Goal: Task Accomplishment & Management: Complete application form

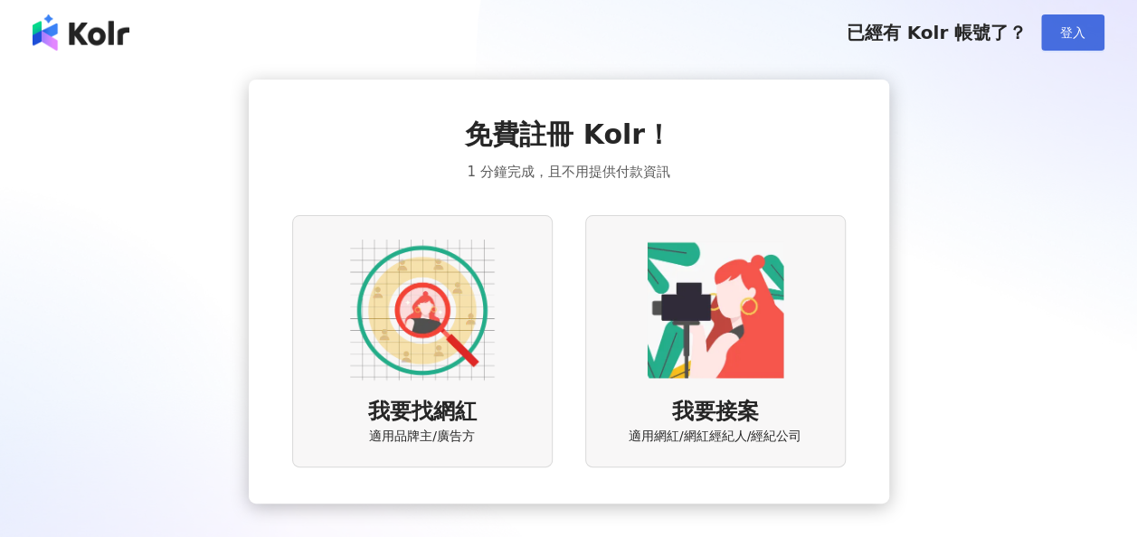
click at [1069, 31] on span "登入" at bounding box center [1072, 32] width 25 height 14
click at [393, 326] on img at bounding box center [422, 310] width 145 height 145
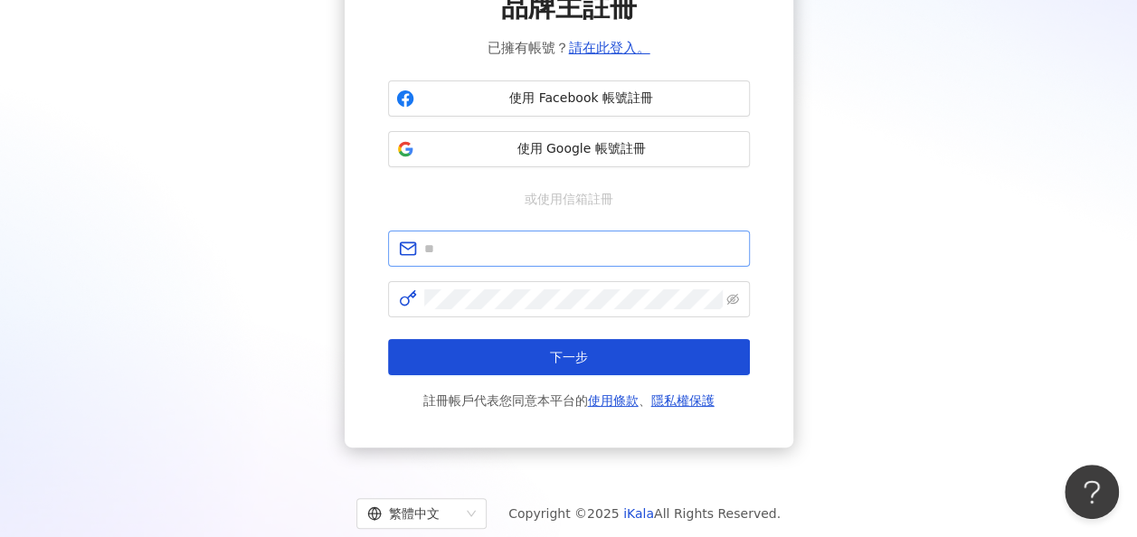
scroll to position [128, 0]
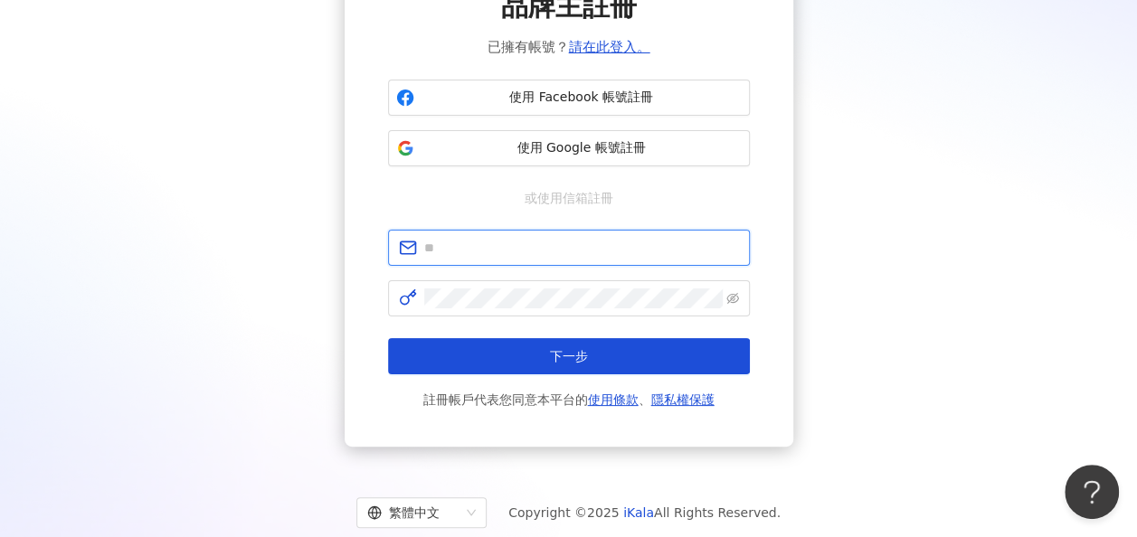
click at [492, 238] on input "text" at bounding box center [581, 248] width 315 height 20
type input "*"
type input "**********"
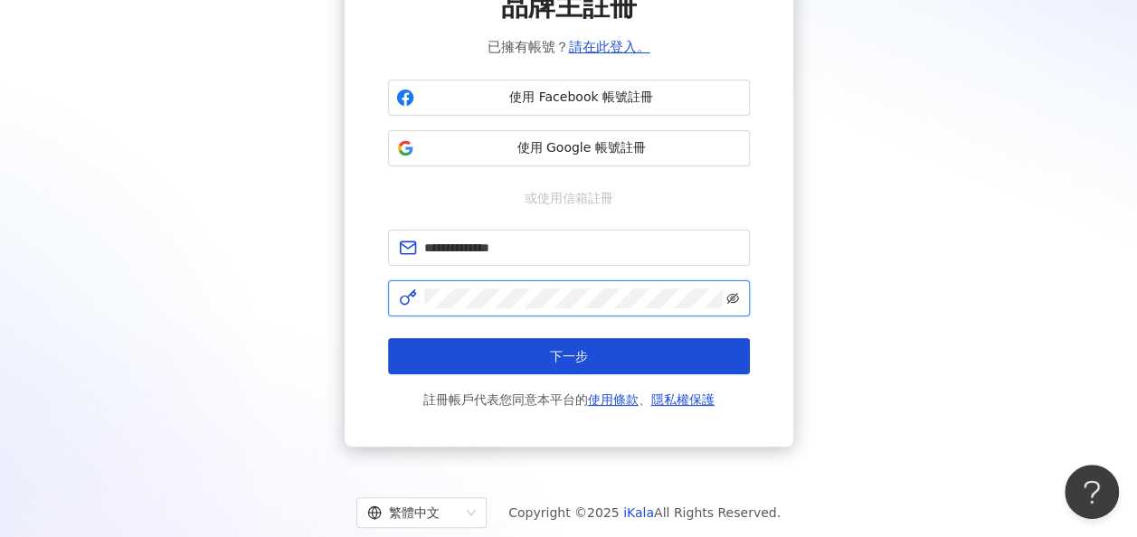
click at [738, 301] on icon "eye-invisible" at bounding box center [733, 298] width 13 height 13
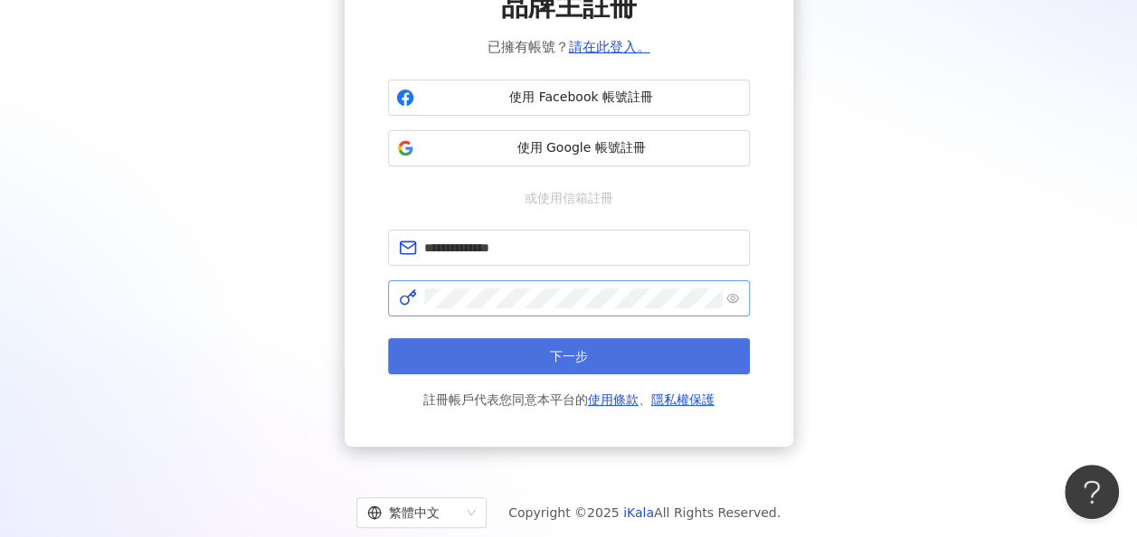
click at [593, 352] on button "下一步" at bounding box center [569, 356] width 362 height 36
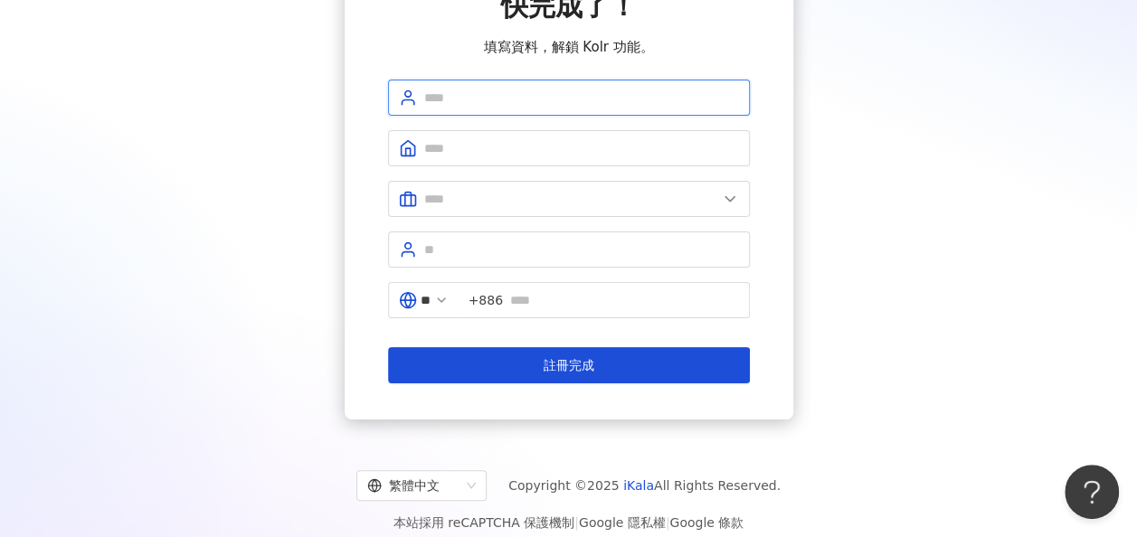
click at [586, 92] on input "text" at bounding box center [581, 98] width 315 height 20
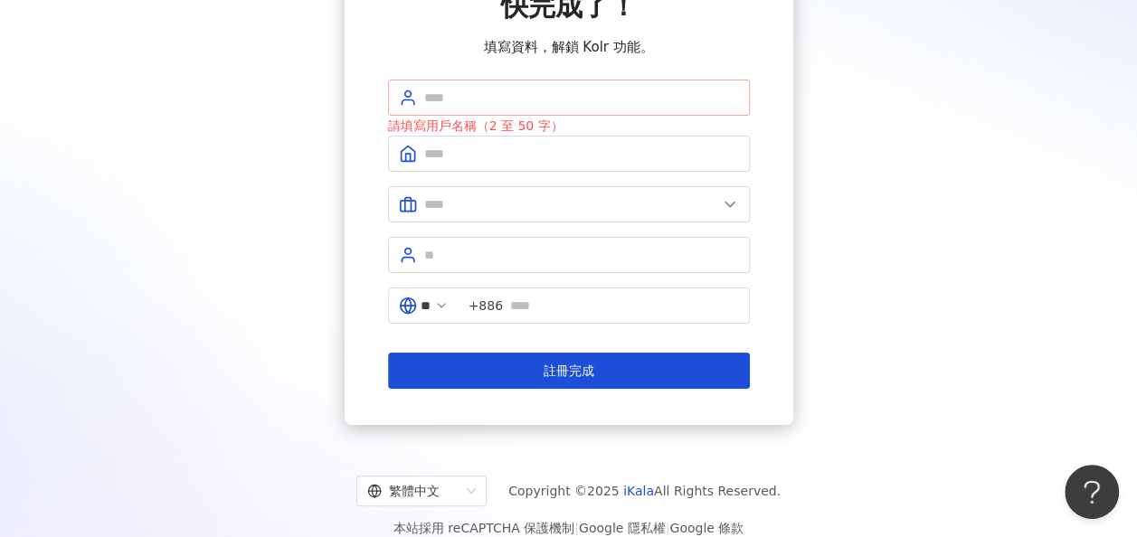
click at [583, 81] on span at bounding box center [569, 98] width 362 height 36
click at [577, 96] on input "text" at bounding box center [581, 98] width 315 height 20
type input "*********"
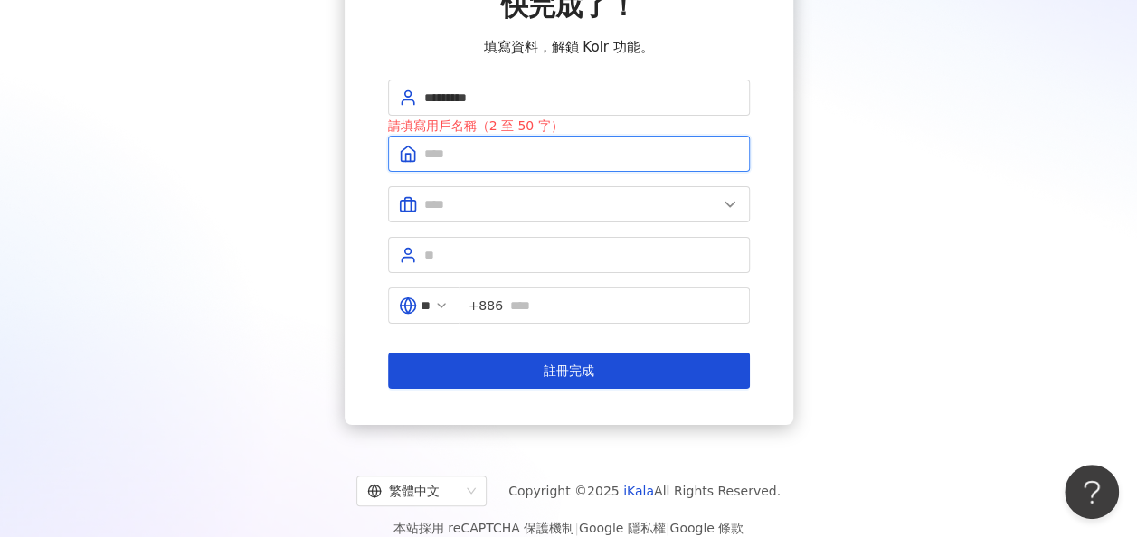
click at [490, 144] on input "text" at bounding box center [581, 154] width 315 height 20
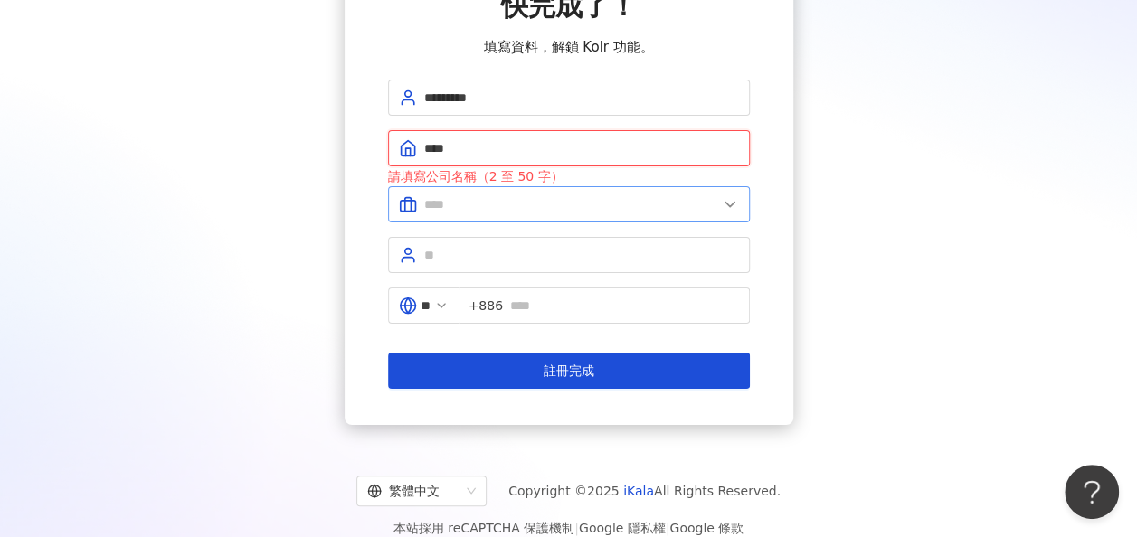
type input "****"
click at [534, 195] on input "text" at bounding box center [570, 205] width 293 height 20
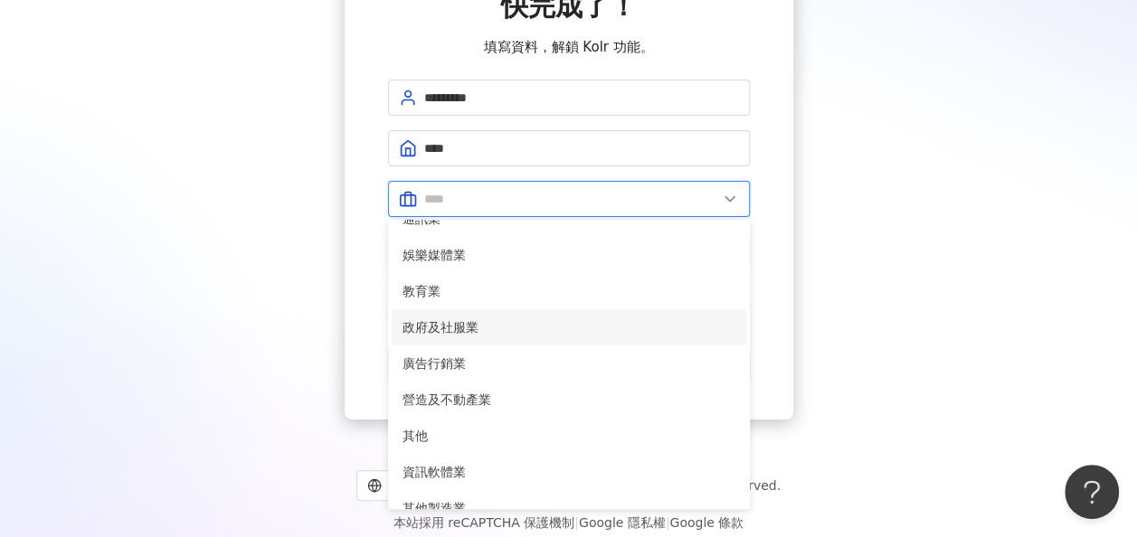
scroll to position [369, 0]
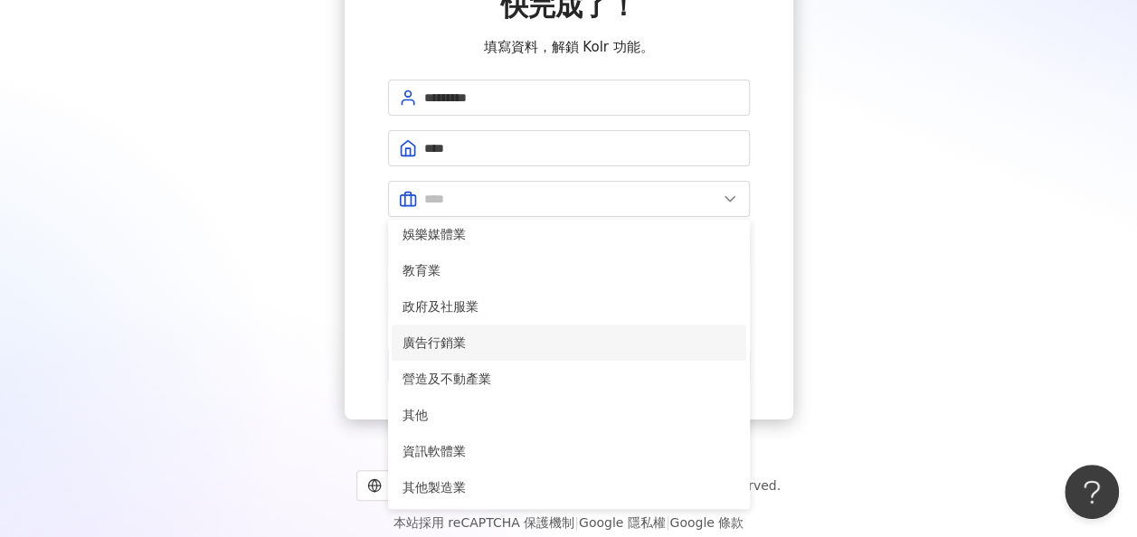
click at [483, 345] on span "廣告行銷業" at bounding box center [569, 343] width 333 height 20
type input "*****"
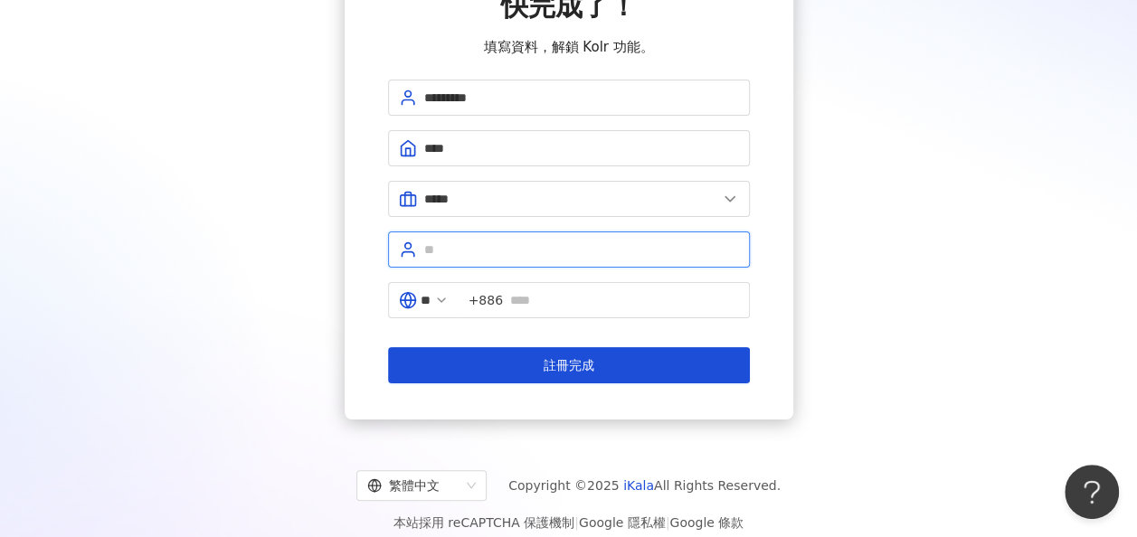
click at [516, 247] on input "text" at bounding box center [581, 250] width 315 height 20
type input "*"
type input "**********"
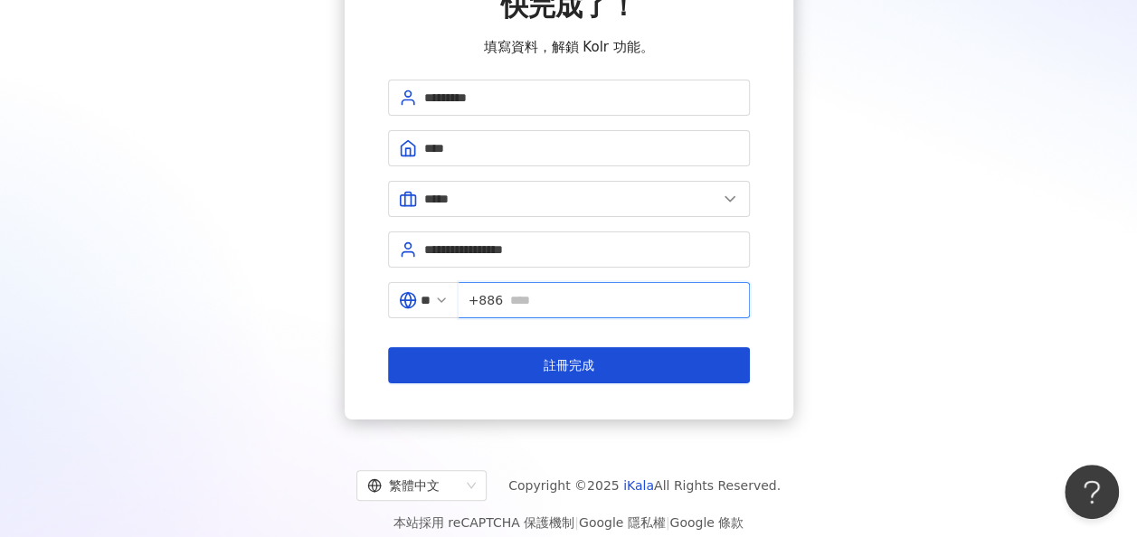
click at [546, 299] on input "text" at bounding box center [624, 300] width 229 height 20
type input "**********"
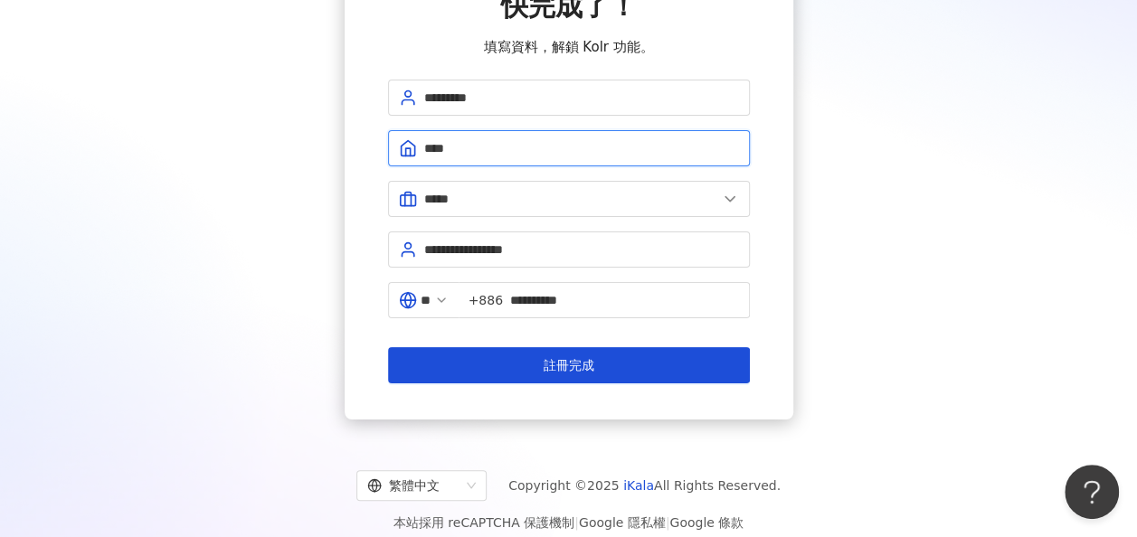
click at [470, 145] on input "****" at bounding box center [581, 148] width 315 height 20
type input "*"
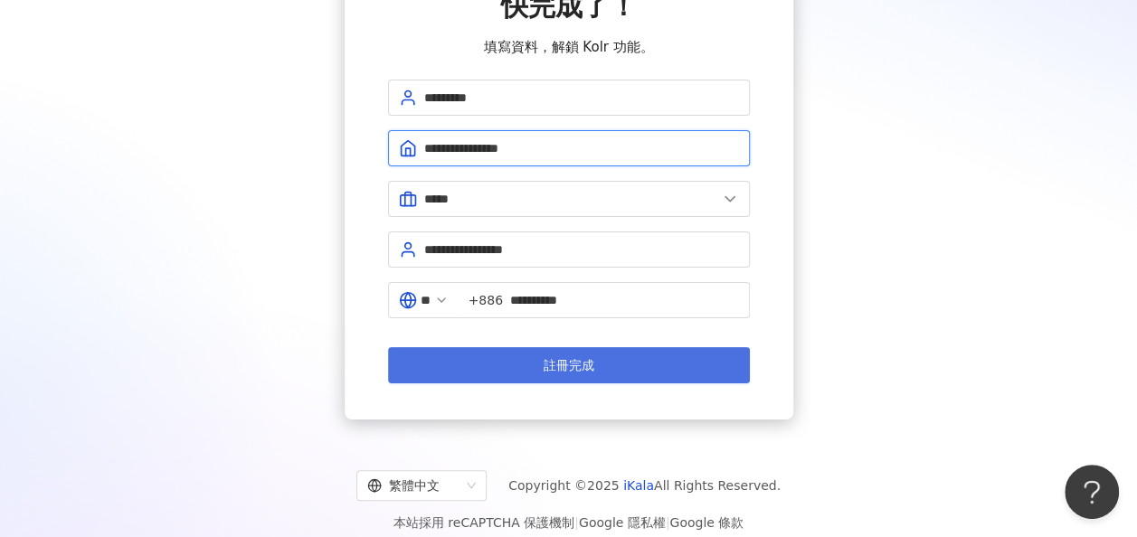
type input "**********"
click at [574, 366] on span "註冊完成" at bounding box center [569, 365] width 51 height 14
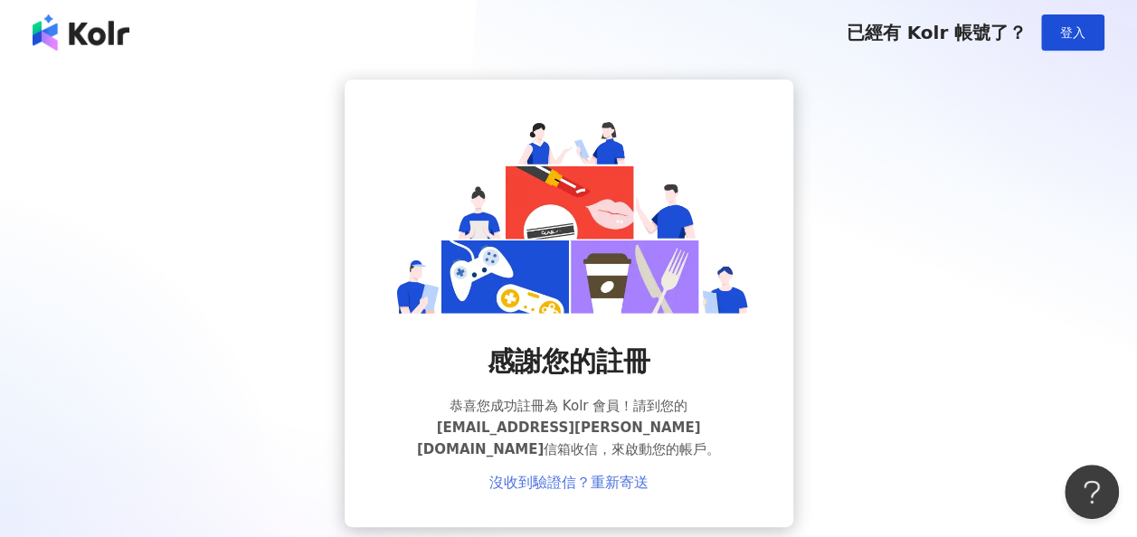
click at [566, 475] on link "沒收到驗證信？重新寄送" at bounding box center [568, 483] width 159 height 16
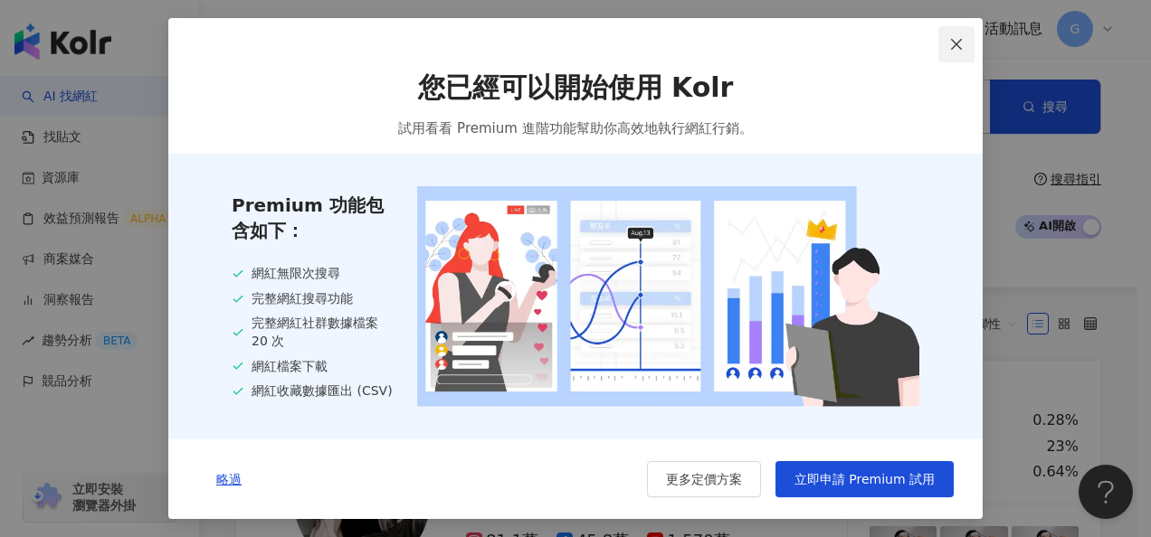
click at [963, 43] on icon "close" at bounding box center [956, 44] width 14 height 14
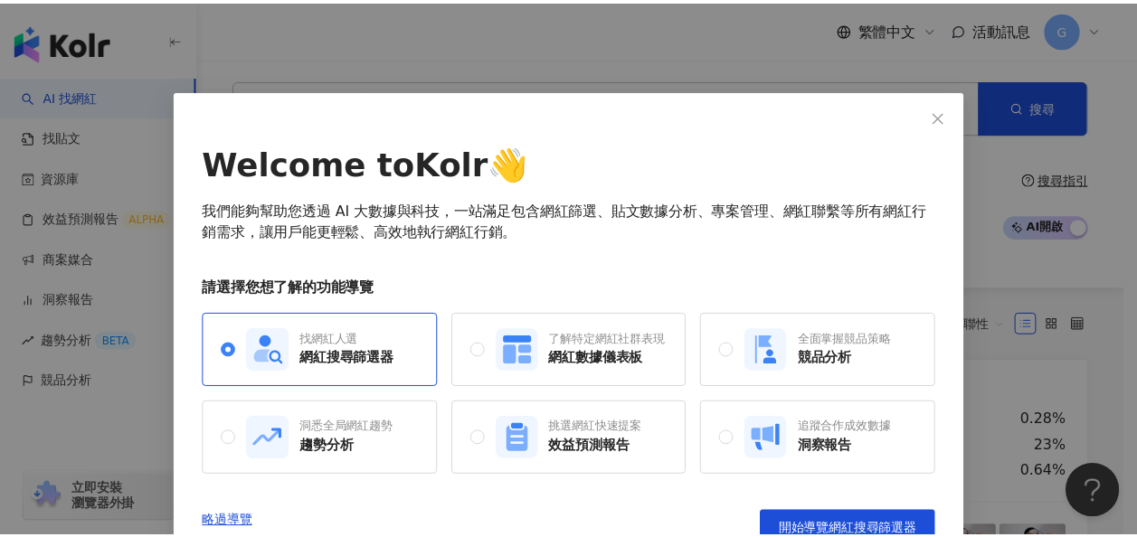
scroll to position [31, 0]
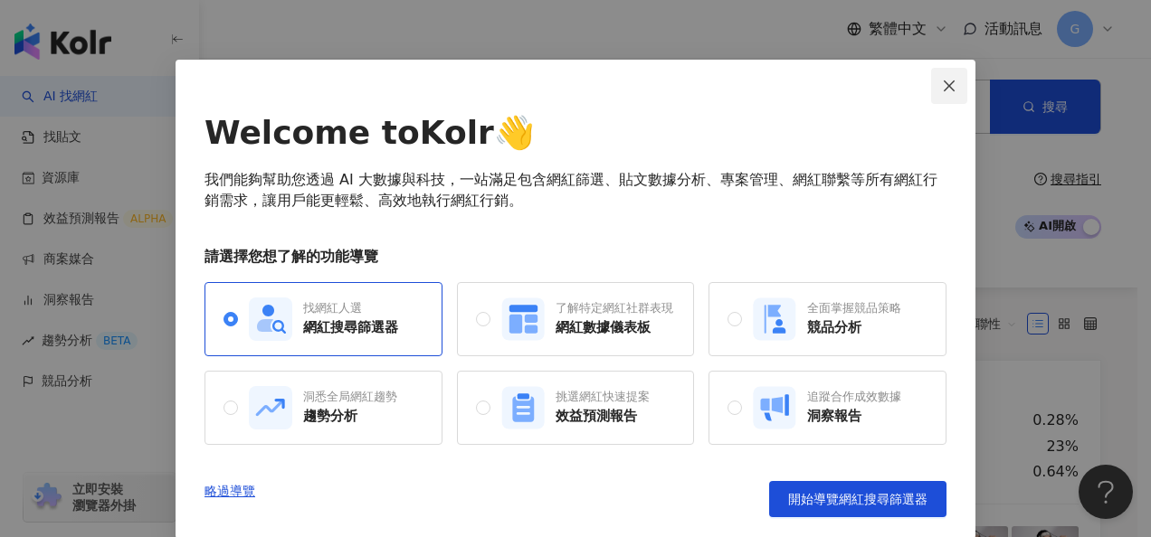
click at [942, 85] on icon "close" at bounding box center [949, 86] width 14 height 14
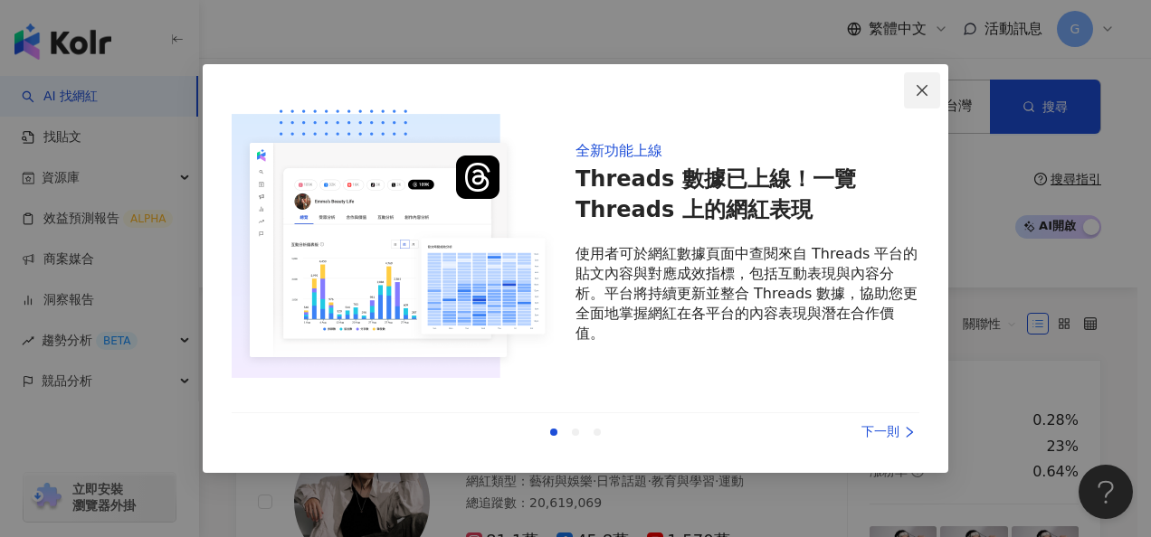
click at [922, 87] on icon "close" at bounding box center [922, 90] width 14 height 14
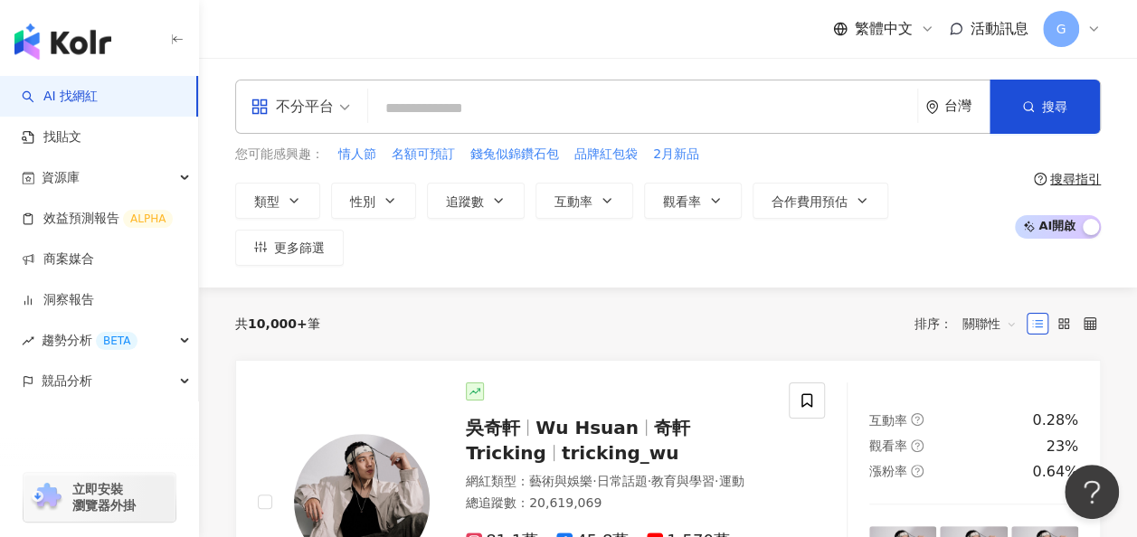
click at [1080, 36] on div "G" at bounding box center [1072, 29] width 58 height 36
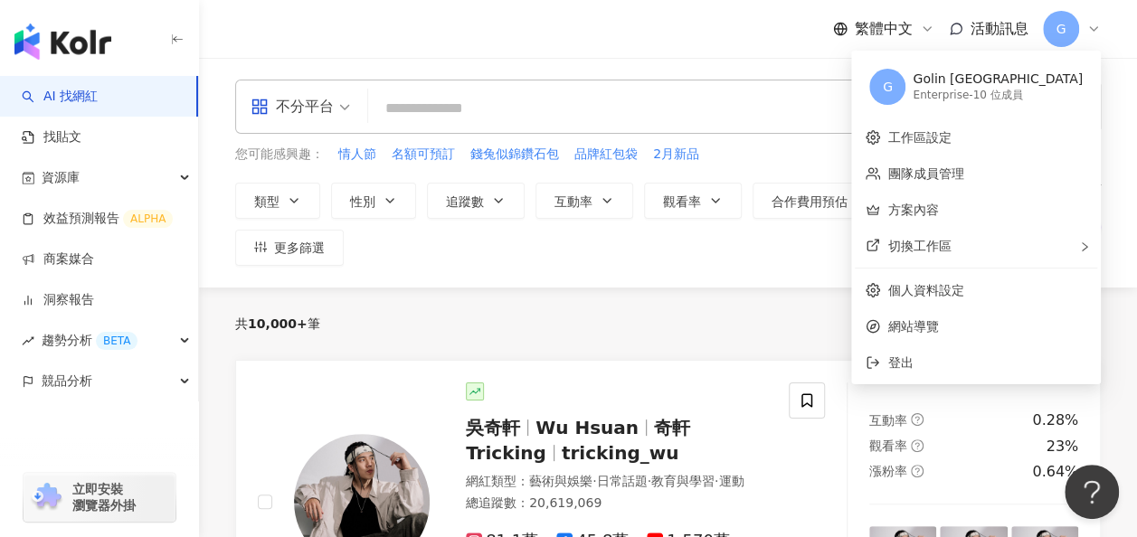
click at [1008, 82] on div "Golin [GEOGRAPHIC_DATA]" at bounding box center [998, 80] width 170 height 18
click at [964, 166] on link "團隊成員管理" at bounding box center [926, 173] width 76 height 14
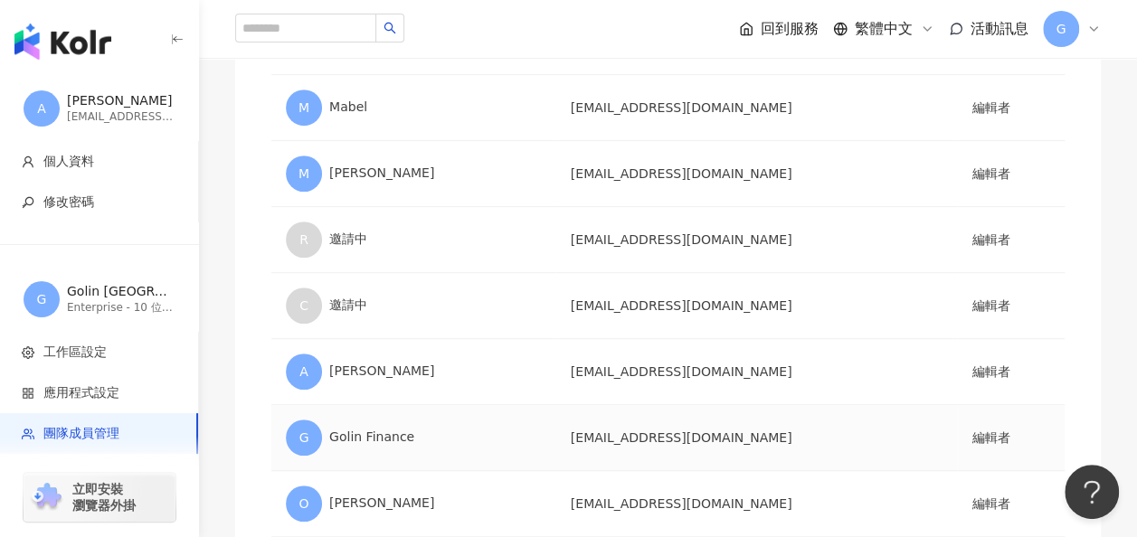
scroll to position [376, 0]
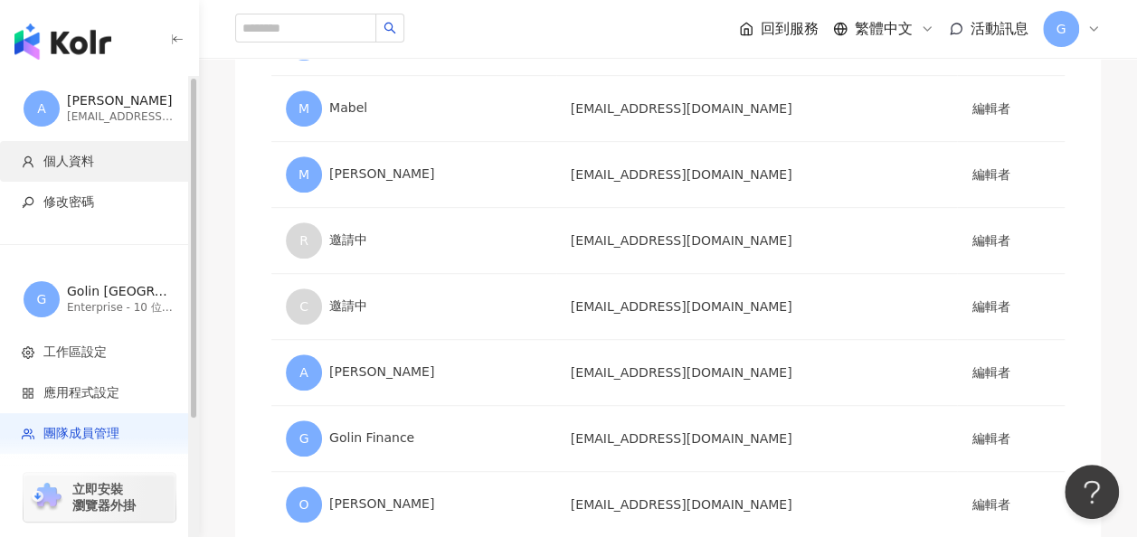
click at [75, 166] on span "個人資料" at bounding box center [68, 162] width 51 height 18
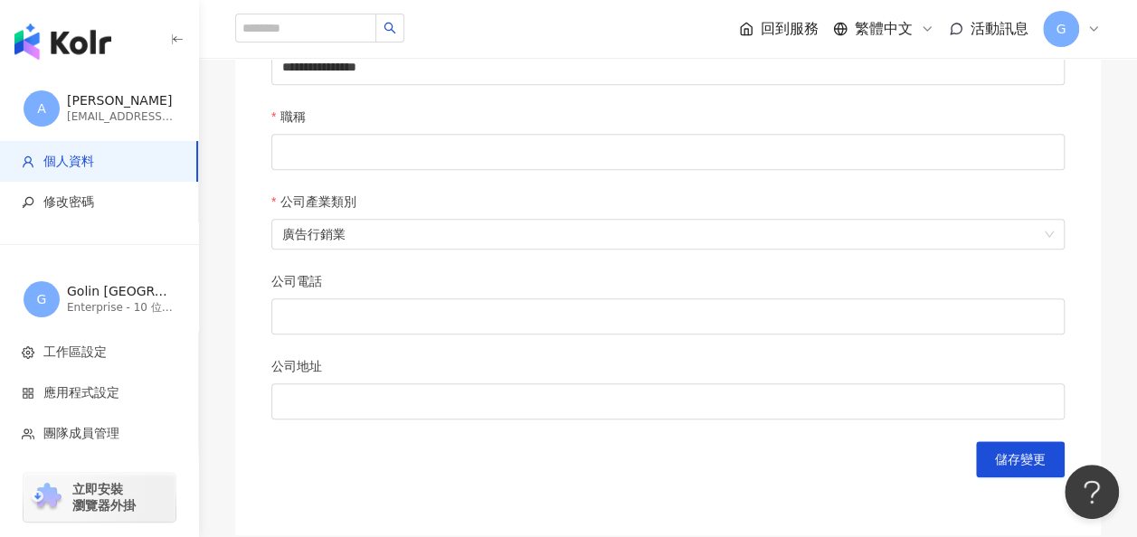
scroll to position [783, 0]
click at [67, 52] on img "button" at bounding box center [62, 42] width 97 height 36
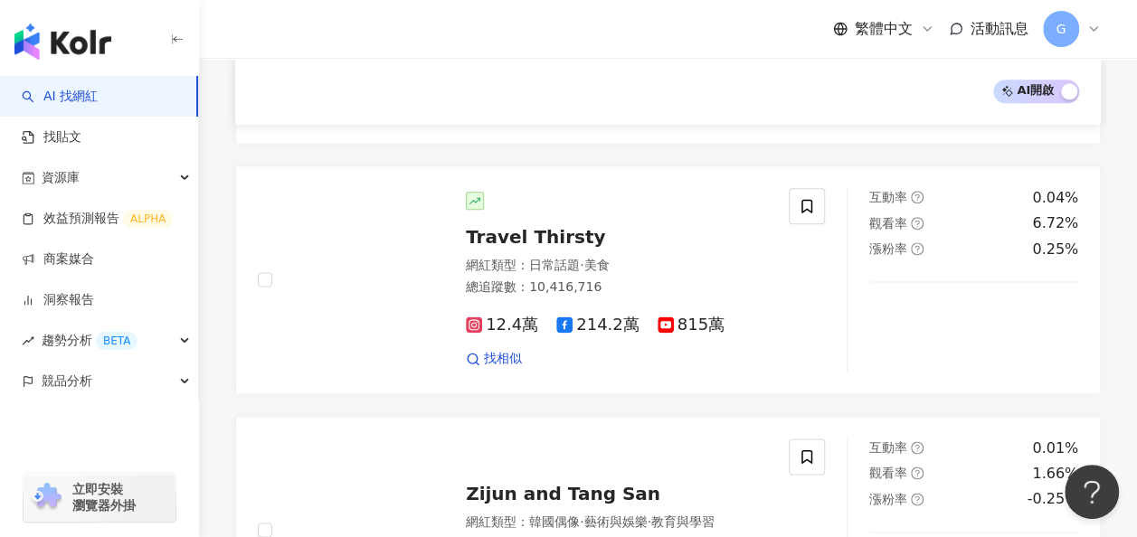
scroll to position [1054, 0]
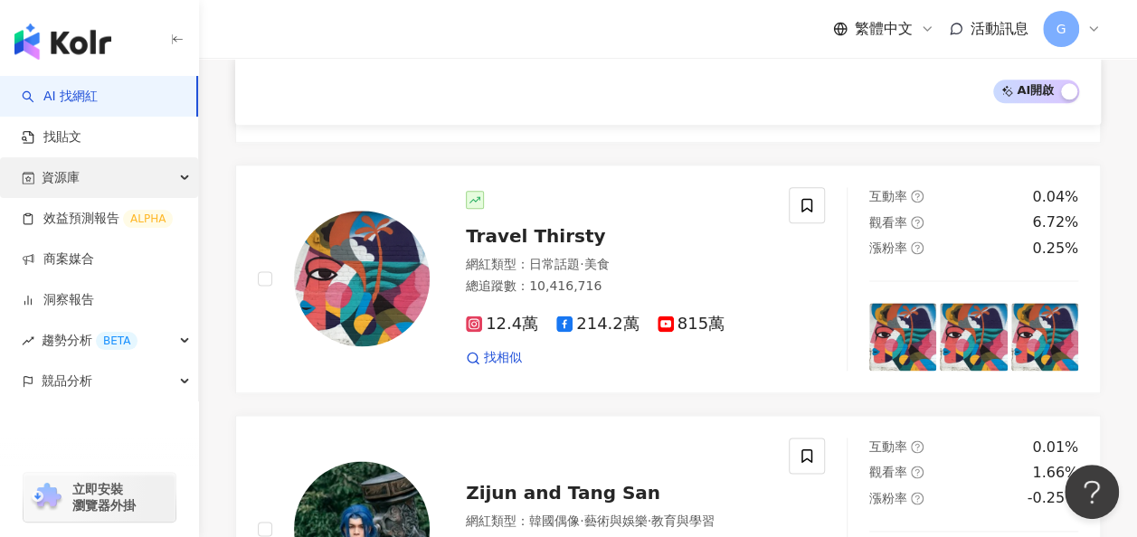
click at [83, 172] on div "資源庫" at bounding box center [99, 177] width 198 height 41
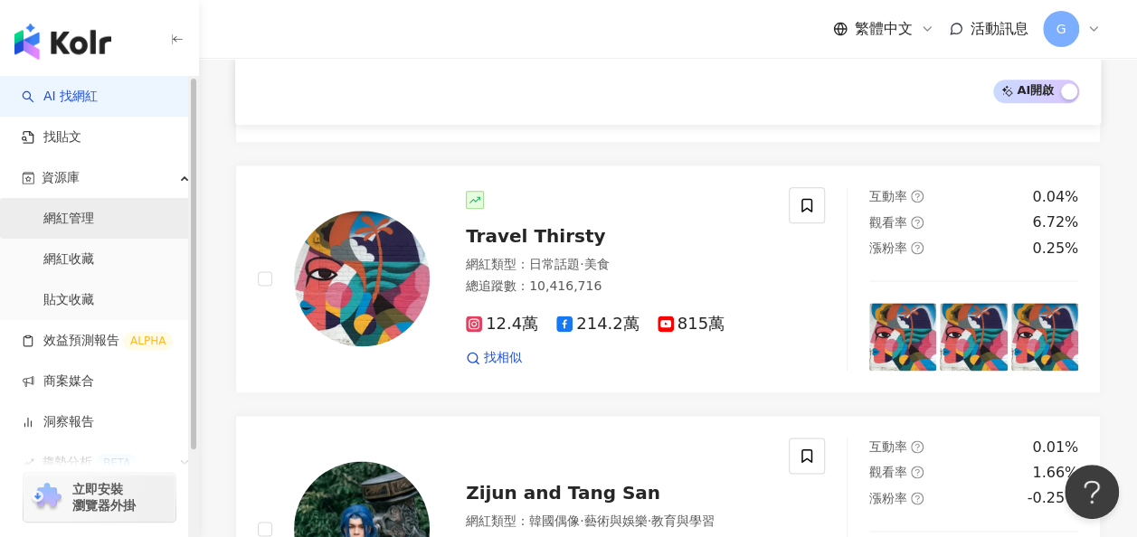
click at [83, 220] on link "網紅管理" at bounding box center [68, 219] width 51 height 18
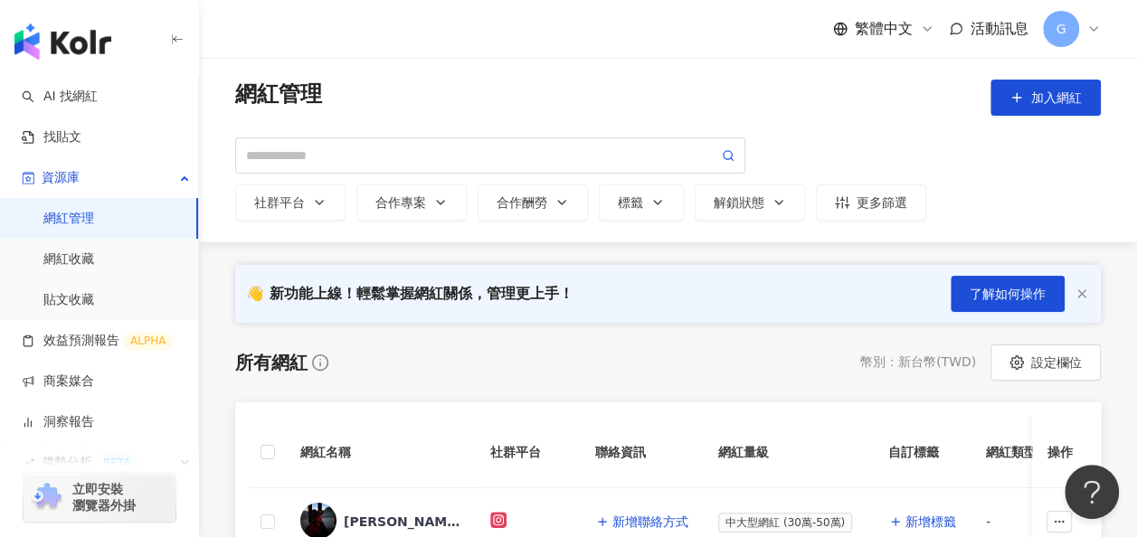
click at [1073, 24] on span "G" at bounding box center [1061, 29] width 36 height 36
